Goal: Transaction & Acquisition: Purchase product/service

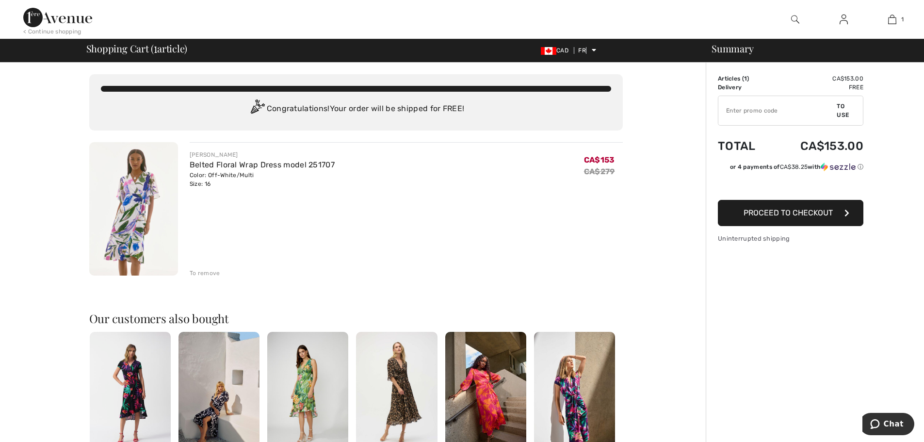
click at [748, 112] on input "TEXT" at bounding box center [777, 110] width 118 height 29
click at [852, 322] on div "Sommaire Description Articles ( 1 ) CA$153.00 Code promo 0.00 CA$ Delivery Free…" at bounding box center [815, 377] width 218 height 629
click at [794, 210] on font "Proceed to checkout" at bounding box center [787, 212] width 89 height 9
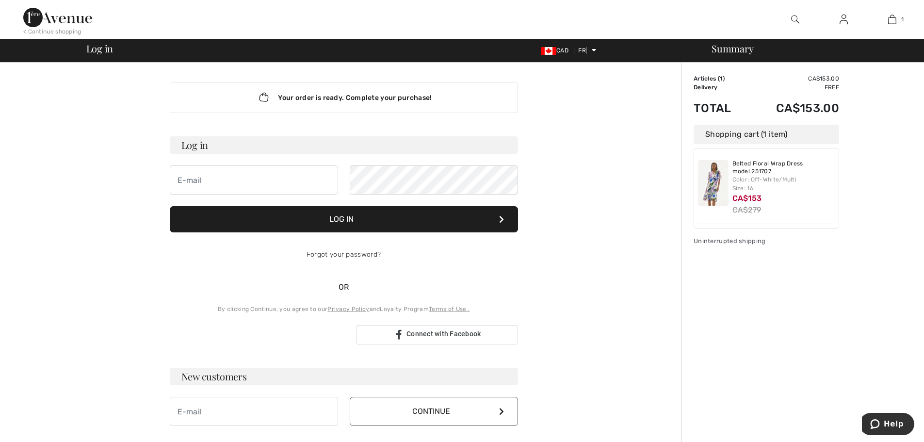
click at [713, 182] on img at bounding box center [713, 183] width 31 height 46
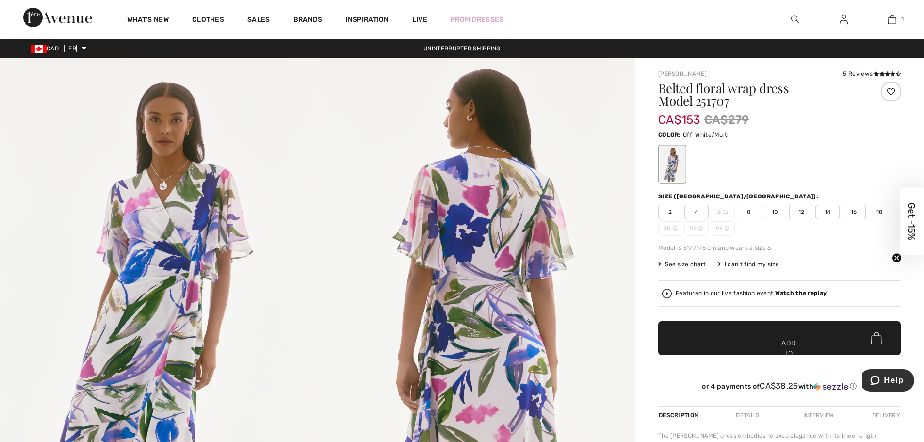
click at [912, 224] on font "Get -15%" at bounding box center [911, 220] width 11 height 37
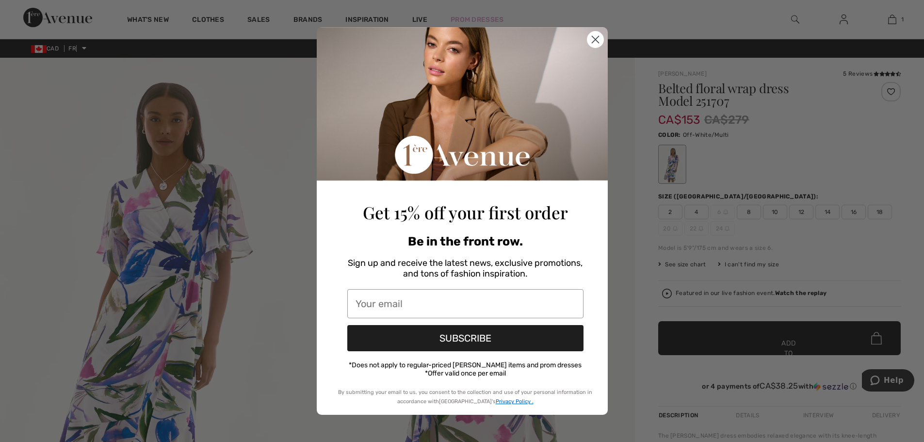
click at [600, 42] on circle "Close dialog" at bounding box center [595, 40] width 16 height 16
